Goal: Find specific page/section: Find specific page/section

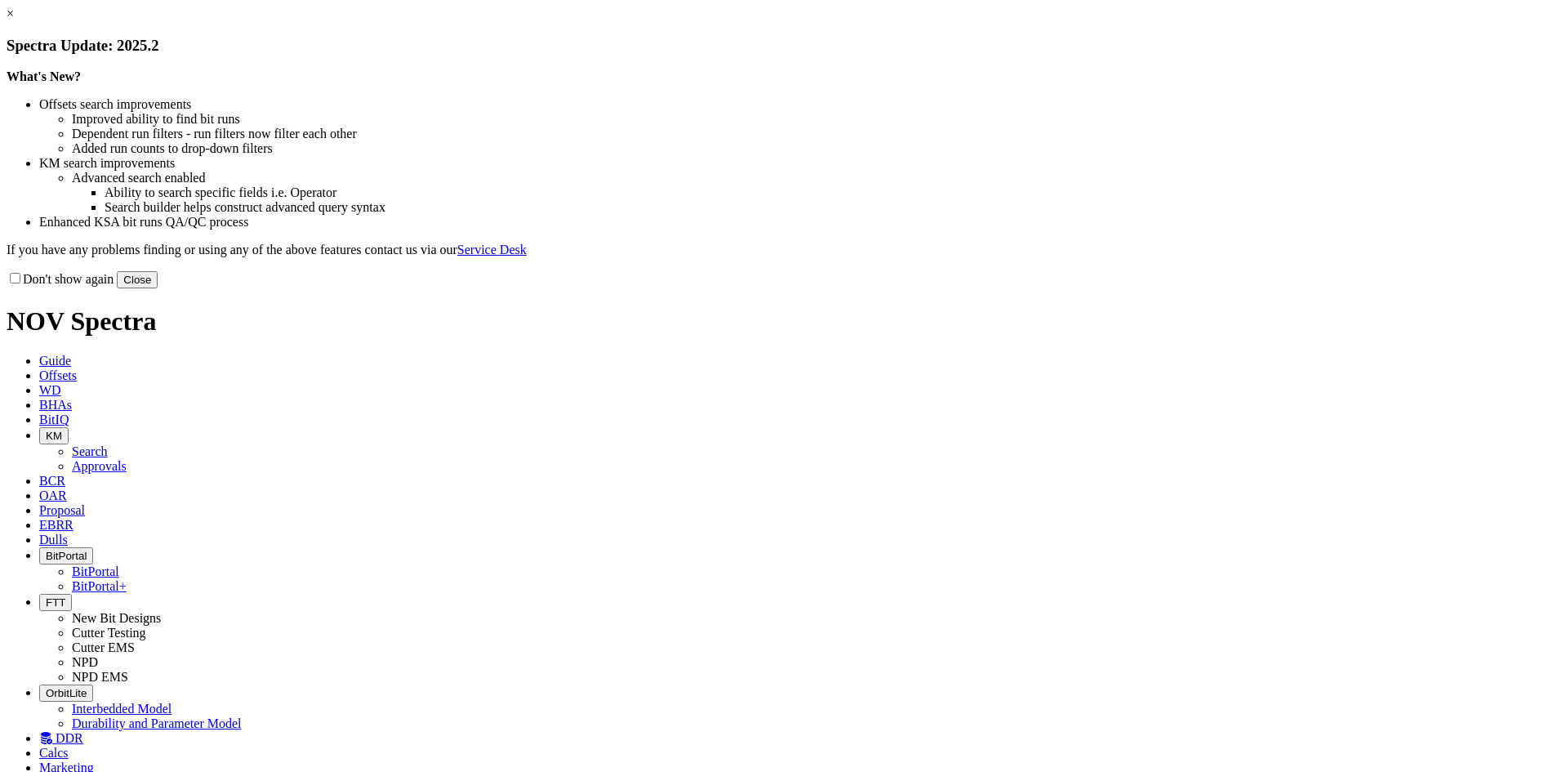
click at [157, 288] on button "Close" at bounding box center [137, 280] width 41 height 17
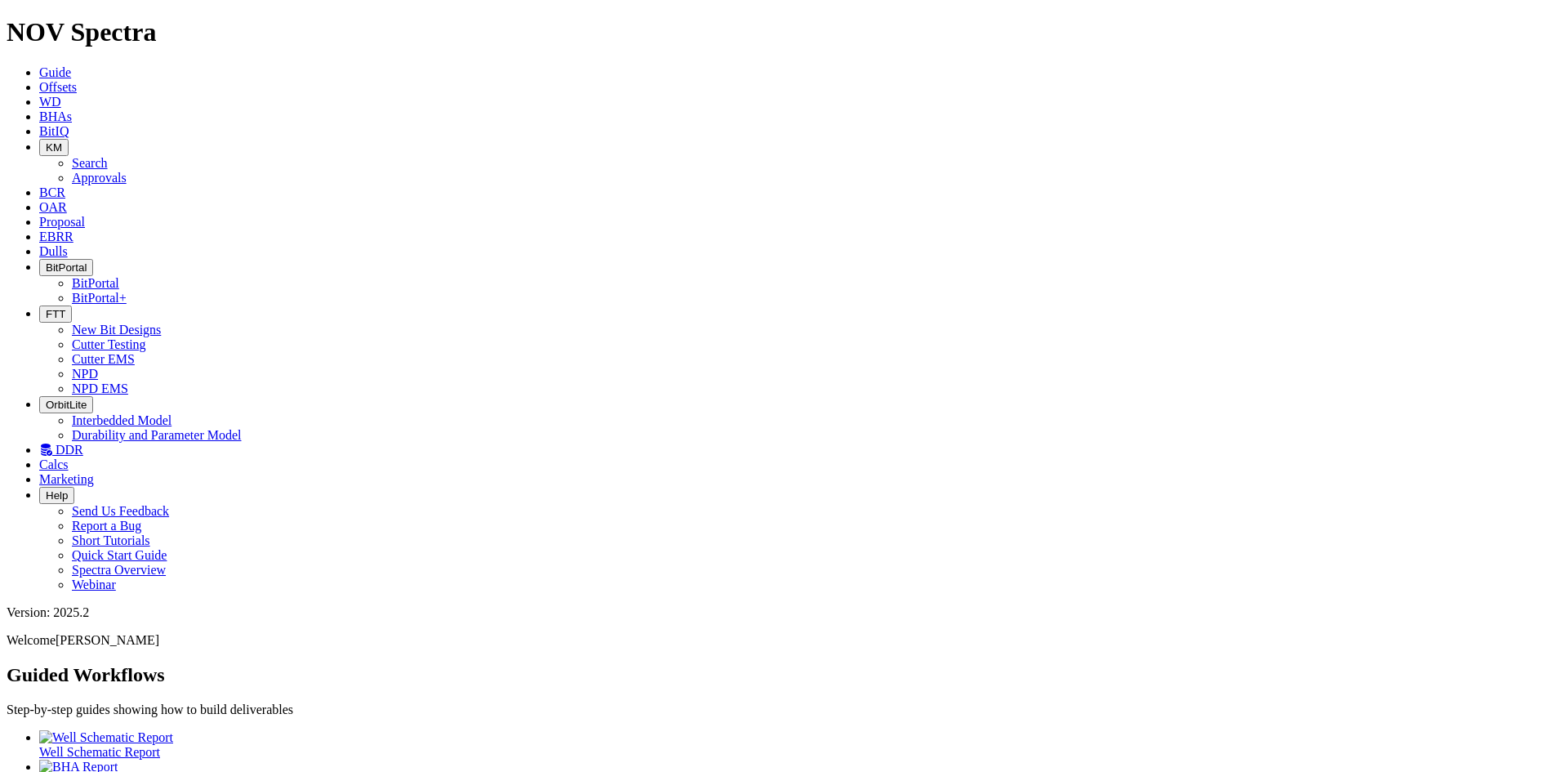
click at [72, 305] on button "FTT" at bounding box center [55, 314] width 32 height 17
click at [98, 367] on link "NPD" at bounding box center [85, 373] width 26 height 14
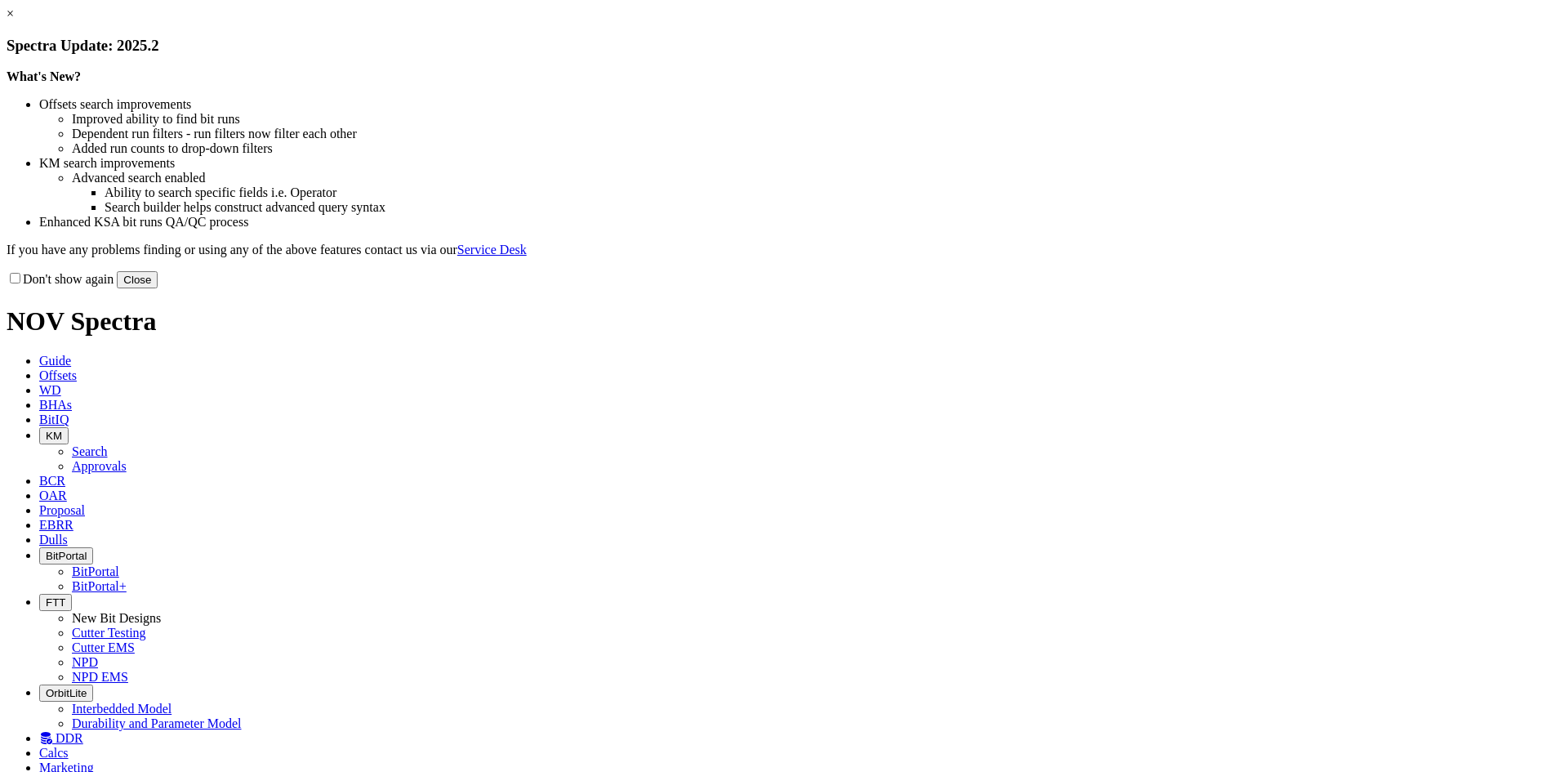
click at [157, 288] on button "Close" at bounding box center [137, 280] width 41 height 17
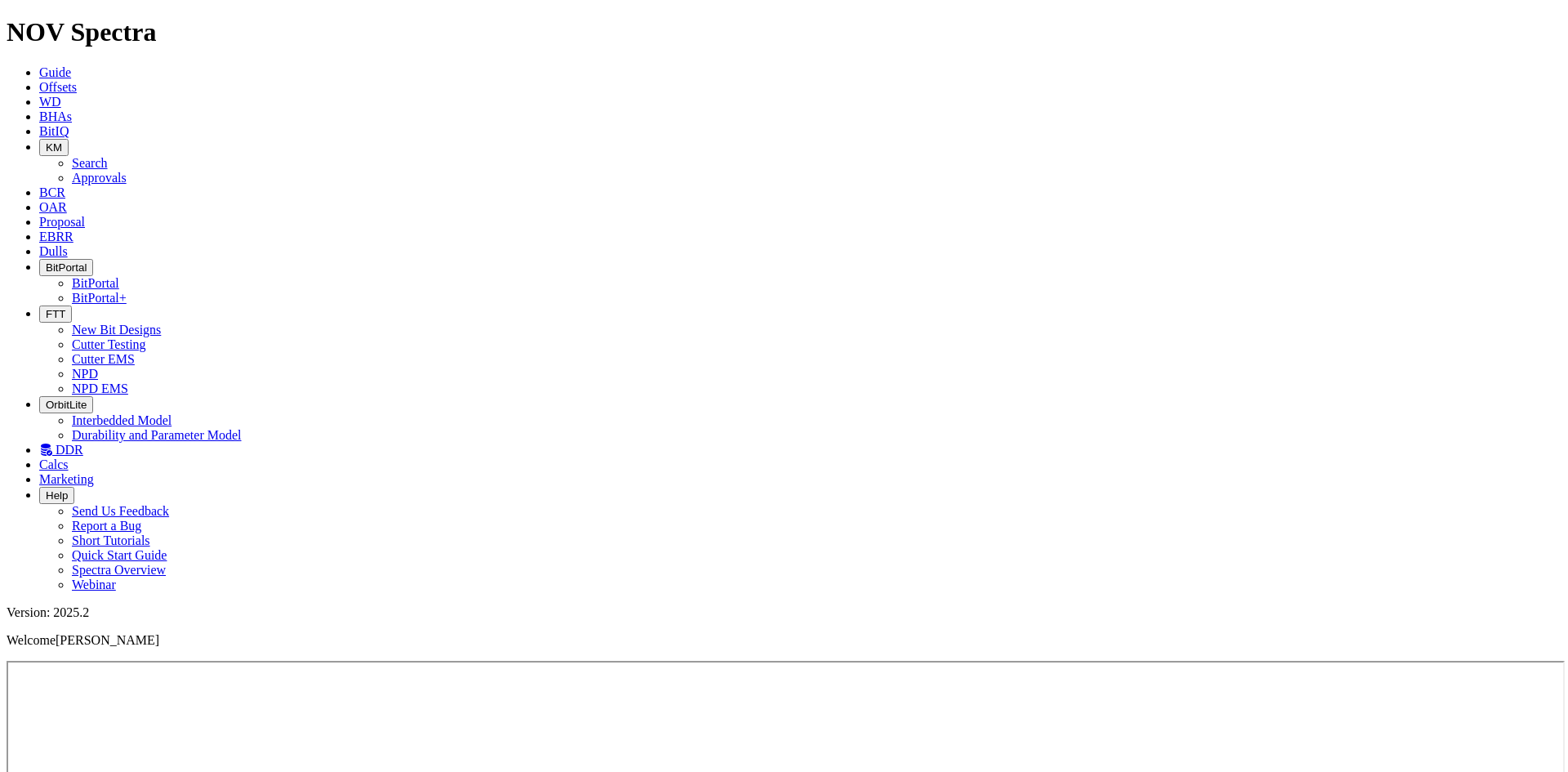
click at [65, 308] on span "FTT" at bounding box center [55, 314] width 20 height 12
click at [146, 338] on link "Cutter Testing" at bounding box center [109, 344] width 74 height 14
click at [65, 308] on span "FTT" at bounding box center [55, 314] width 20 height 12
click at [46, 308] on icon "button" at bounding box center [46, 314] width 0 height 12
click at [52, 443] on icon at bounding box center [46, 449] width 13 height 14
